Goal: Task Accomplishment & Management: Use online tool/utility

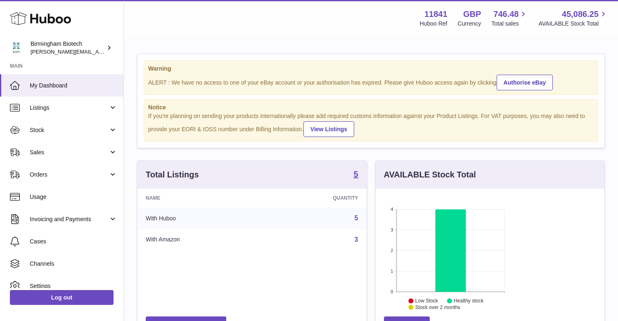
scroll to position [129, 150]
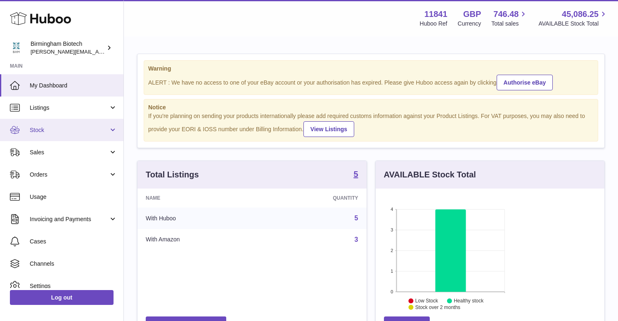
click at [112, 127] on link "Stock" at bounding box center [62, 130] width 124 height 22
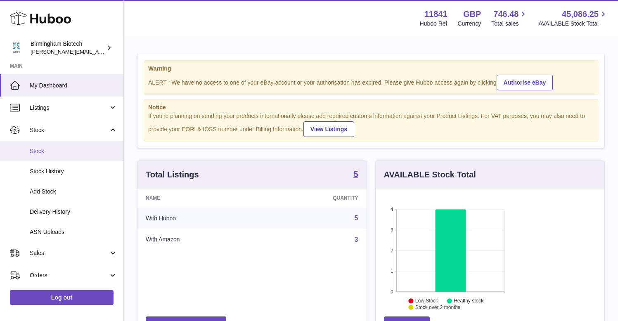
click at [39, 149] on span "Stock" at bounding box center [74, 151] width 88 height 8
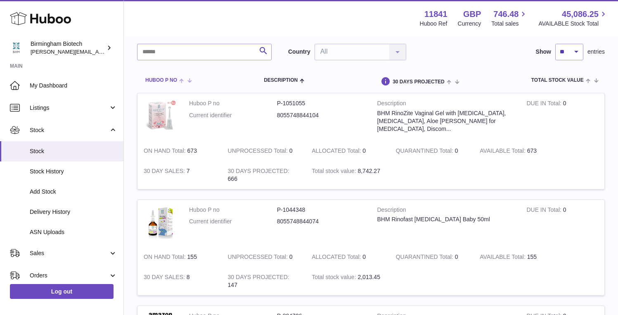
scroll to position [56, 0]
drag, startPoint x: 271, startPoint y: 121, endPoint x: 242, endPoint y: 118, distance: 28.2
click at [277, 107] on dd "P-1051055" at bounding box center [321, 103] width 88 height 8
copy dd "P-1051055"
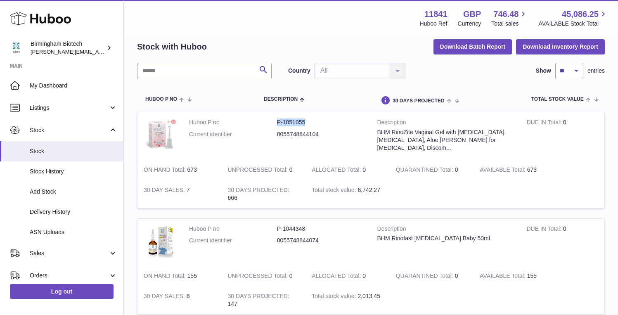
scroll to position [14, 0]
